Goal: Register for event/course

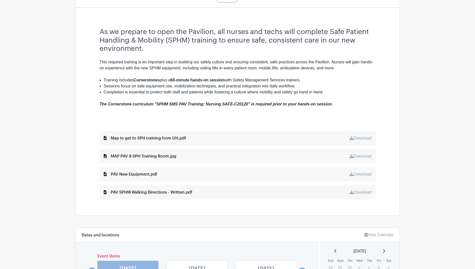
scroll to position [175, 0]
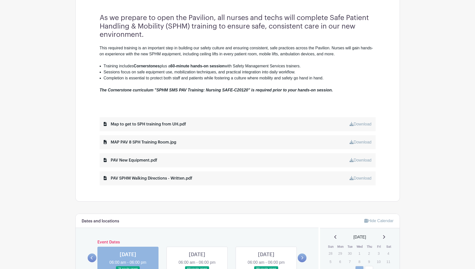
click at [368, 161] on link "Download" at bounding box center [361, 160] width 22 height 4
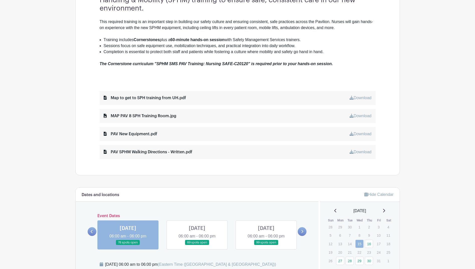
scroll to position [250, 0]
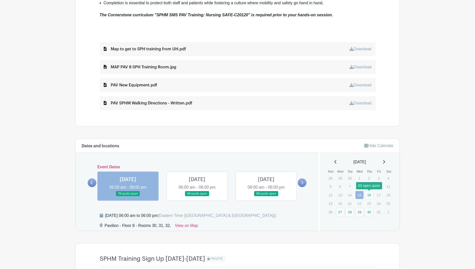
click at [370, 195] on link "16" at bounding box center [369, 195] width 8 height 8
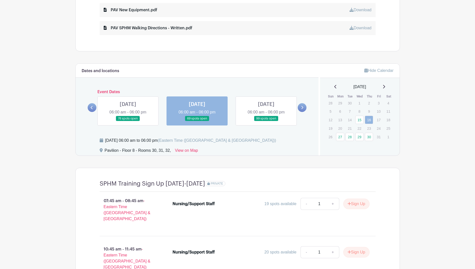
scroll to position [351, 0]
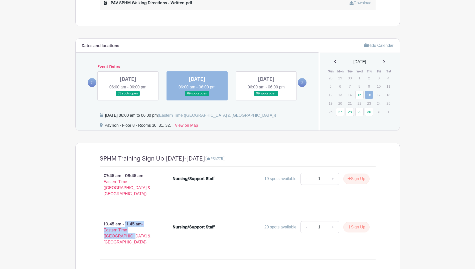
drag, startPoint x: 102, startPoint y: 218, endPoint x: 140, endPoint y: 231, distance: 41.1
click at [140, 231] on p "10:45 am - 11:45 am - Eastern Time ([GEOGRAPHIC_DATA] & [GEOGRAPHIC_DATA])" at bounding box center [128, 233] width 73 height 28
click at [141, 233] on p "10:45 am - 11:45 am - Eastern Time ([GEOGRAPHIC_DATA] & [GEOGRAPHIC_DATA])" at bounding box center [128, 233] width 73 height 28
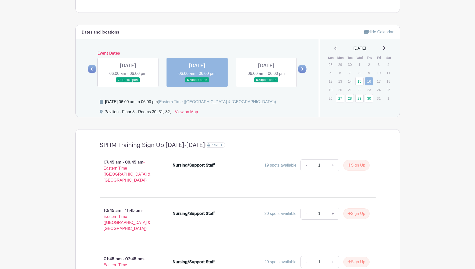
scroll to position [376, 0]
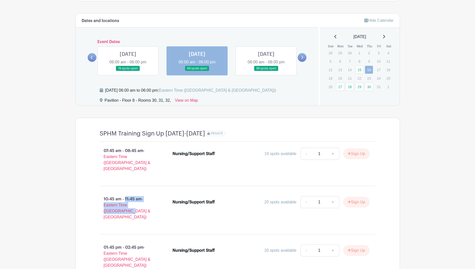
drag, startPoint x: 121, startPoint y: 205, endPoint x: 100, endPoint y: 190, distance: 26.3
click at [100, 194] on p "10:45 am - 11:45 am - Eastern Time ([GEOGRAPHIC_DATA] & [GEOGRAPHIC_DATA])" at bounding box center [128, 208] width 73 height 28
drag, startPoint x: 100, startPoint y: 190, endPoint x: 185, endPoint y: 218, distance: 89.9
click at [185, 218] on div "07:45 am - 08:45 am - Eastern Time ([GEOGRAPHIC_DATA] & [GEOGRAPHIC_DATA]) Nurs…" at bounding box center [238, 236] width 300 height 189
click at [273, 206] on div "Nursing/Support Staff 20 spots available - 1 + Sign Up" at bounding box center [274, 210] width 219 height 32
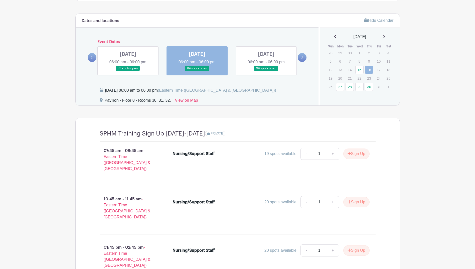
drag, startPoint x: 106, startPoint y: 191, endPoint x: 137, endPoint y: 193, distance: 31.6
click at [137, 194] on p "10:45 am - 11:45 am - Eastern Time ([GEOGRAPHIC_DATA] & [GEOGRAPHIC_DATA])" at bounding box center [128, 208] width 73 height 28
drag, startPoint x: 137, startPoint y: 193, endPoint x: 140, endPoint y: 195, distance: 3.6
click at [140, 195] on p "10:45 am - 11:45 am - Eastern Time ([GEOGRAPHIC_DATA] & [GEOGRAPHIC_DATA])" at bounding box center [128, 208] width 73 height 28
